Goal: Task Accomplishment & Management: Complete application form

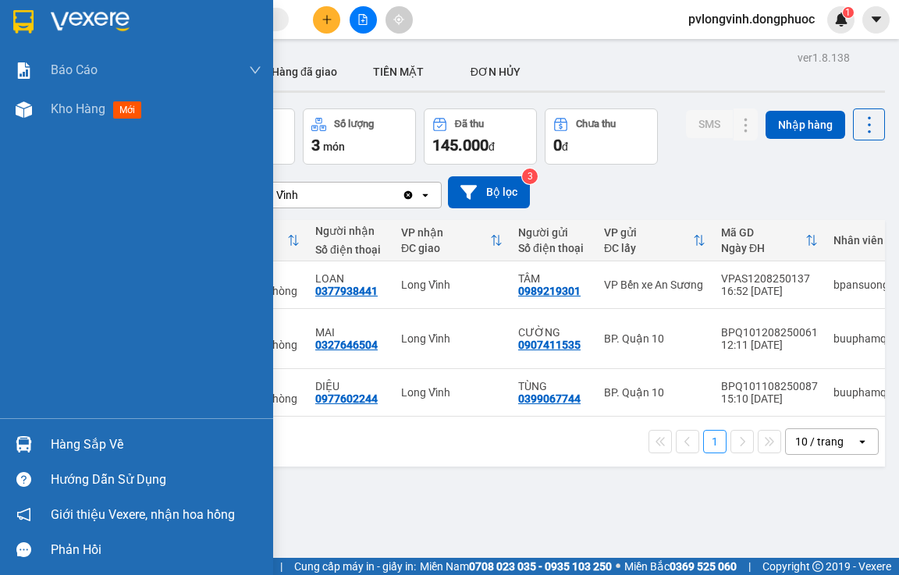
click at [49, 444] on div "Hàng sắp về" at bounding box center [136, 444] width 273 height 35
click at [9, 356] on div "Báo cáo Mẫu 1: Báo cáo dòng tiền Mẫu 2: Doanh số tạo đơn theo Văn phòng, nhân v…" at bounding box center [136, 287] width 273 height 575
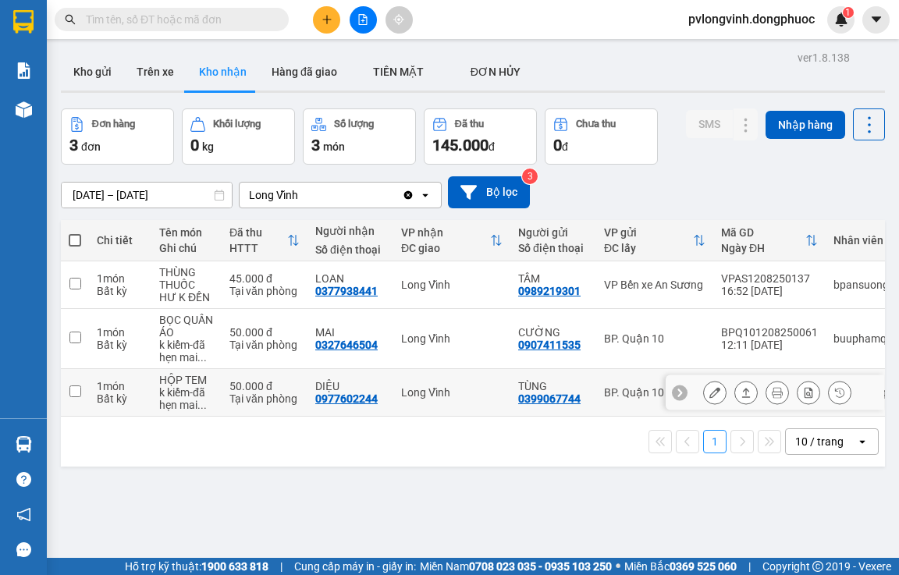
click at [76, 390] on input "checkbox" at bounding box center [75, 392] width 12 height 12
checkbox input "true"
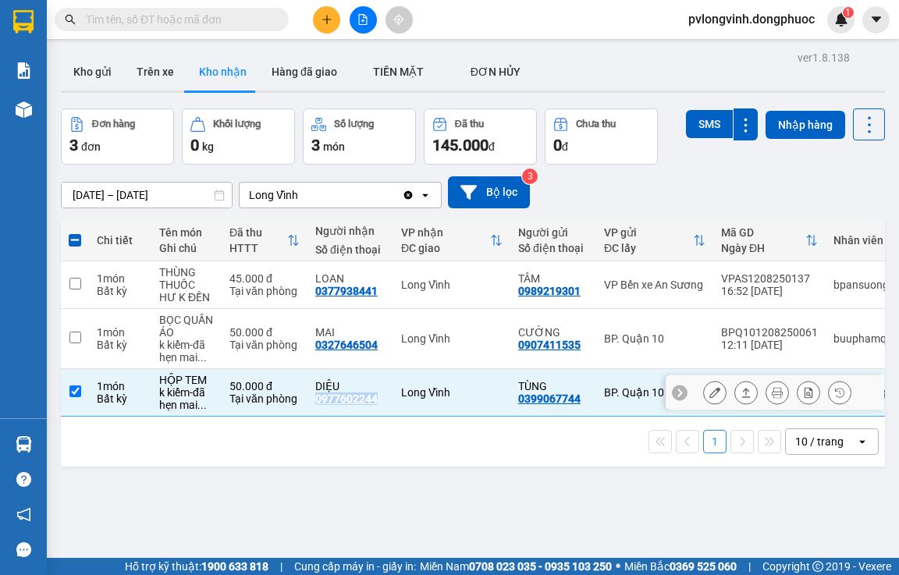
drag, startPoint x: 375, startPoint y: 397, endPoint x: 318, endPoint y: 403, distance: 58.0
click at [318, 403] on div "0977602244" at bounding box center [346, 399] width 62 height 12
copy div "0977602244"
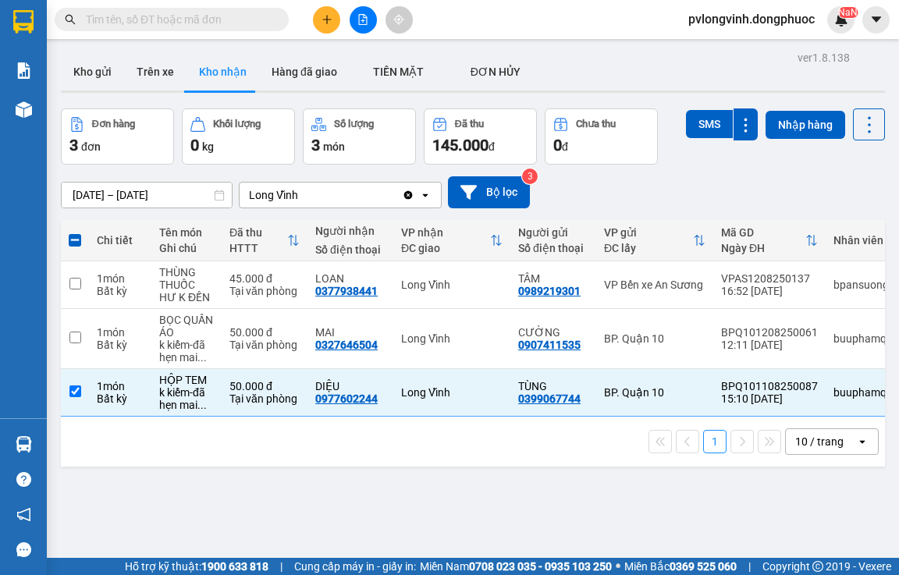
click at [157, 18] on input "text" at bounding box center [178, 19] width 184 height 17
paste input "0977602244"
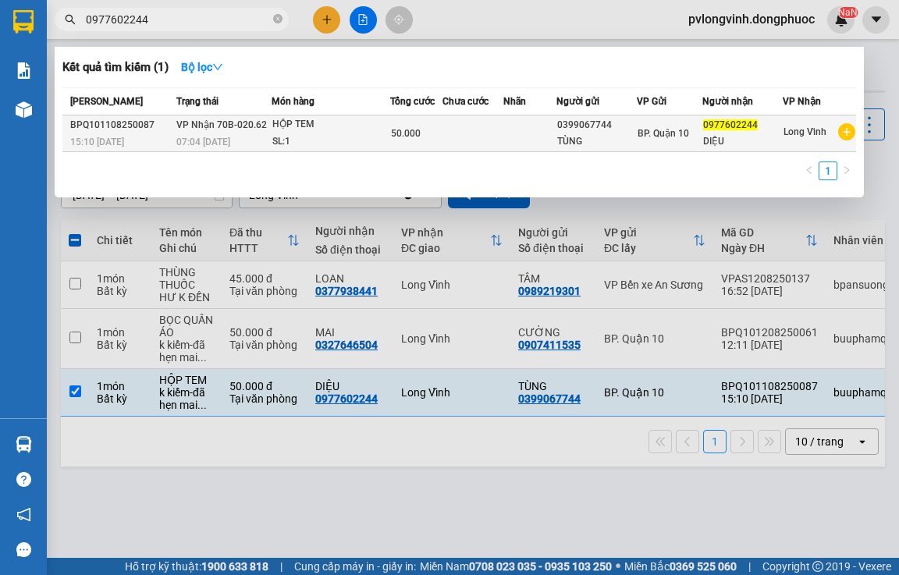
type input "0977602244"
click at [390, 130] on td "50.000" at bounding box center [416, 133] width 52 height 37
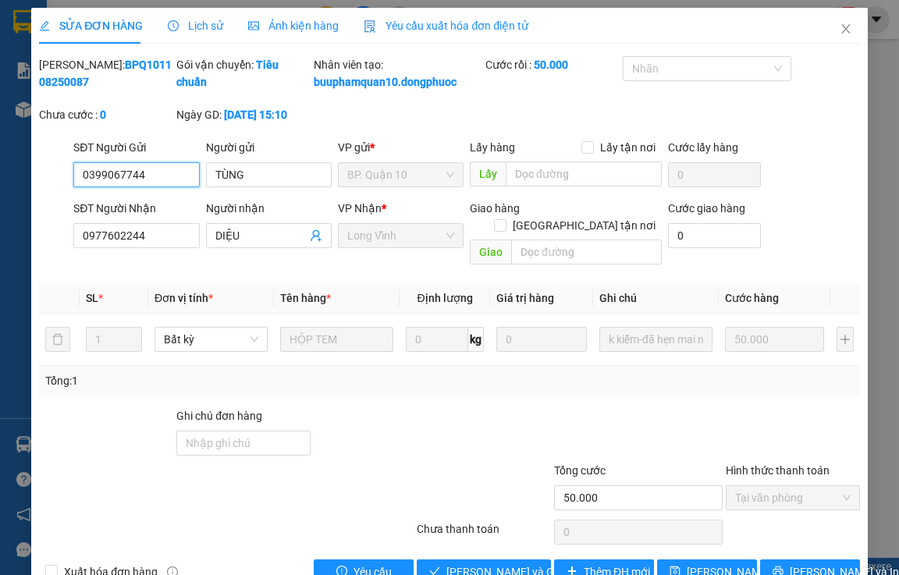
type input "0399067744"
type input "TÙNG"
type input "0977602244"
type input "DIỆU"
type input "50.000"
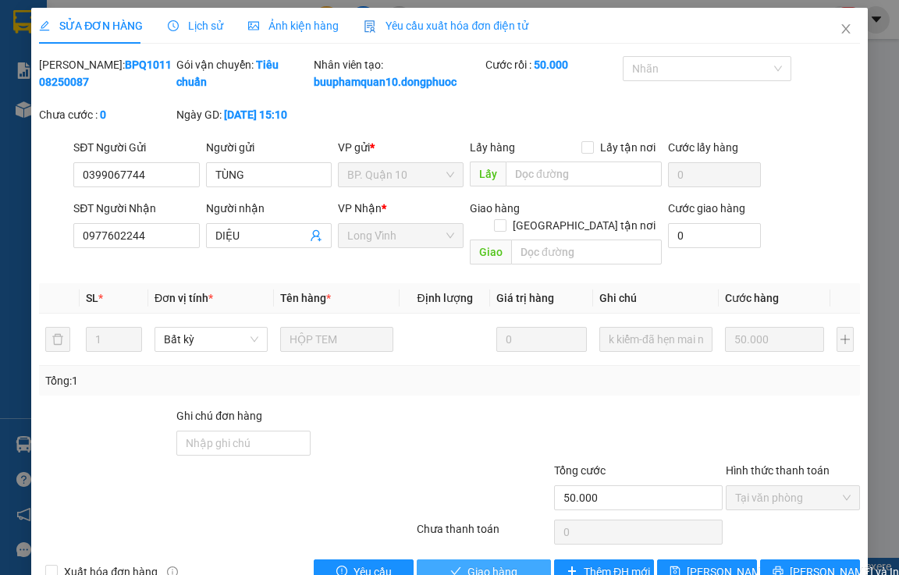
click at [498, 570] on span "Giao hàng" at bounding box center [492, 571] width 50 height 17
